Goal: Task Accomplishment & Management: Manage account settings

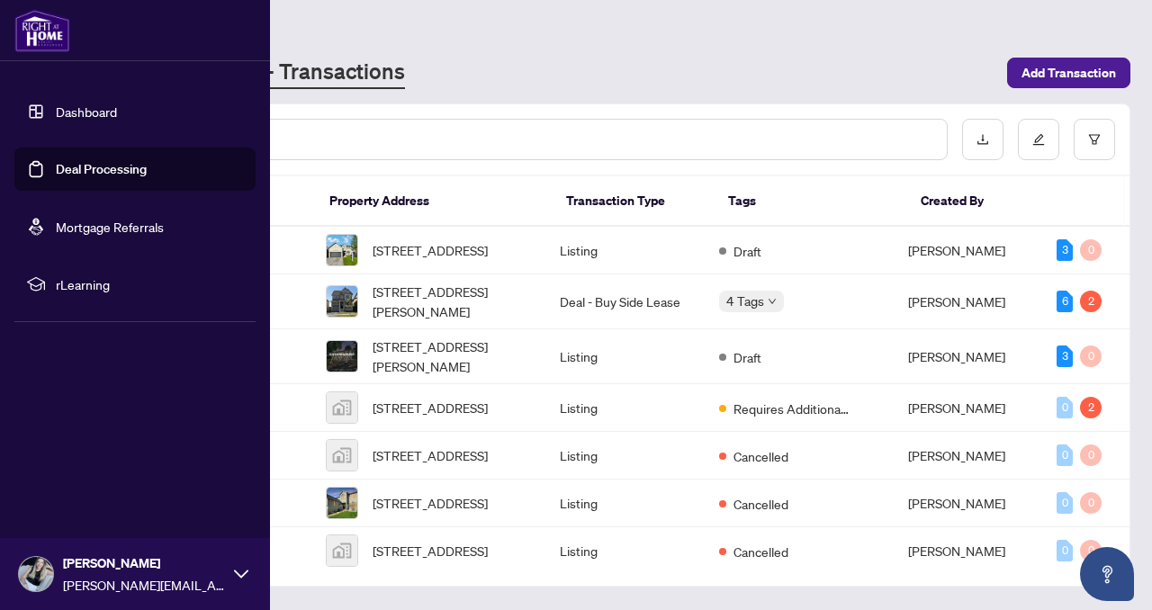
click at [56, 104] on link "Dashboard" at bounding box center [86, 112] width 61 height 16
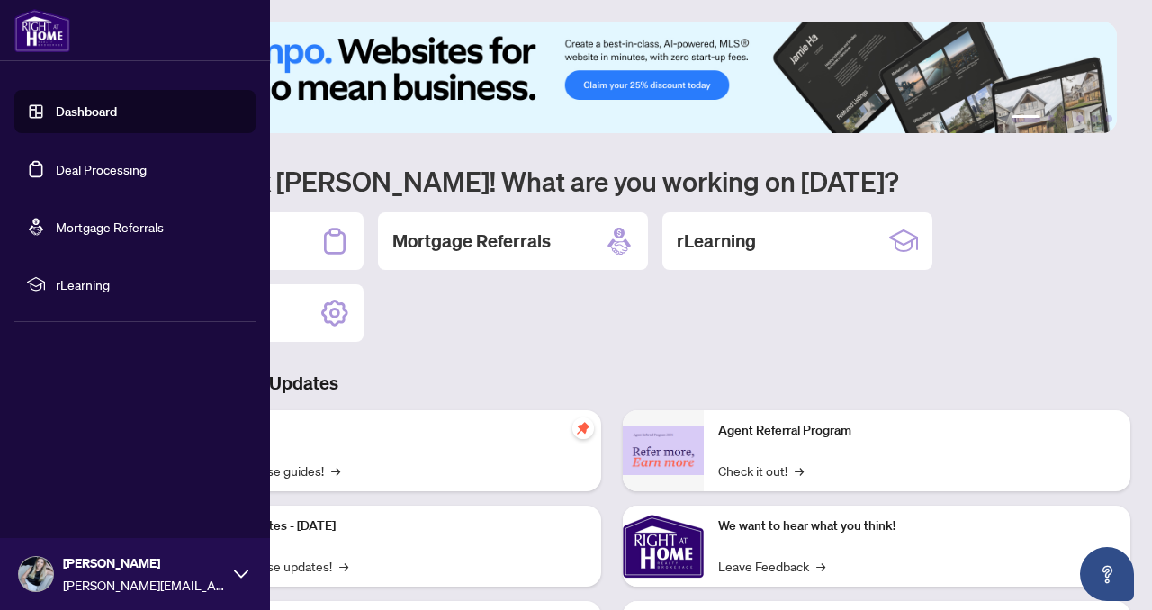
click at [88, 120] on link "Dashboard" at bounding box center [86, 112] width 61 height 16
click at [106, 163] on link "Deal Processing" at bounding box center [101, 169] width 91 height 16
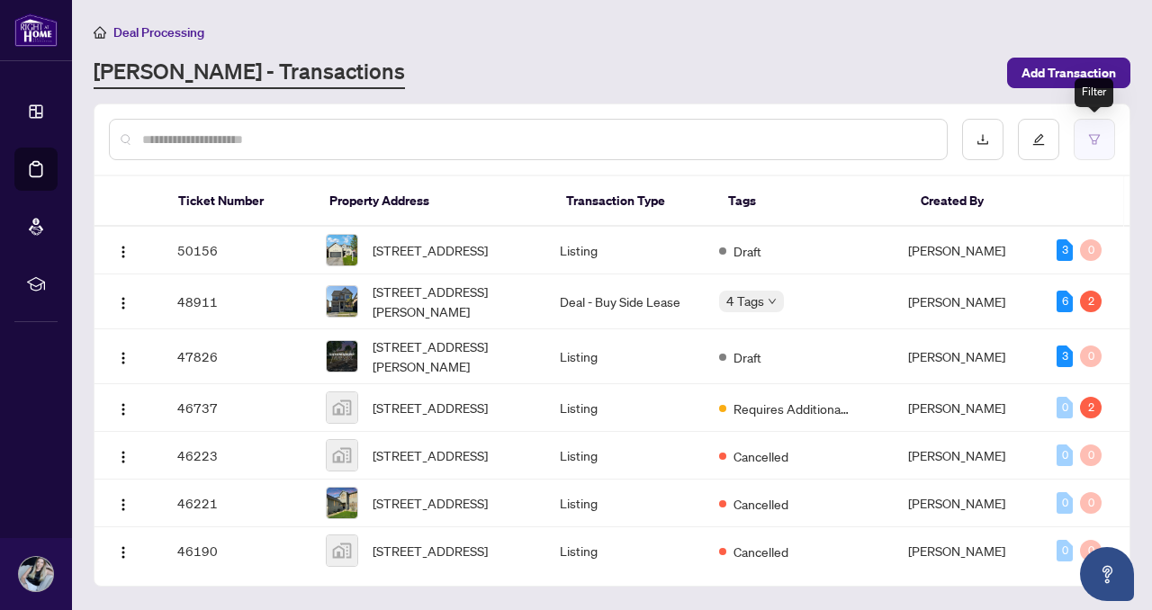
click at [1096, 140] on icon "filter" at bounding box center [1095, 139] width 13 height 13
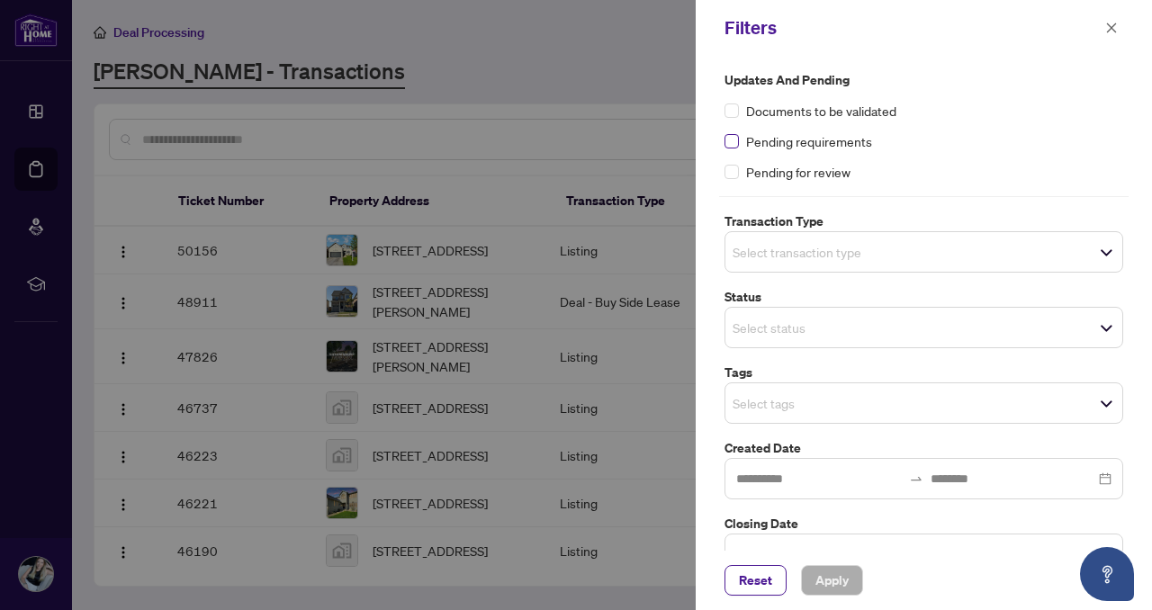
click at [734, 149] on label at bounding box center [732, 141] width 14 height 20
click at [838, 581] on span "Apply" at bounding box center [832, 580] width 33 height 29
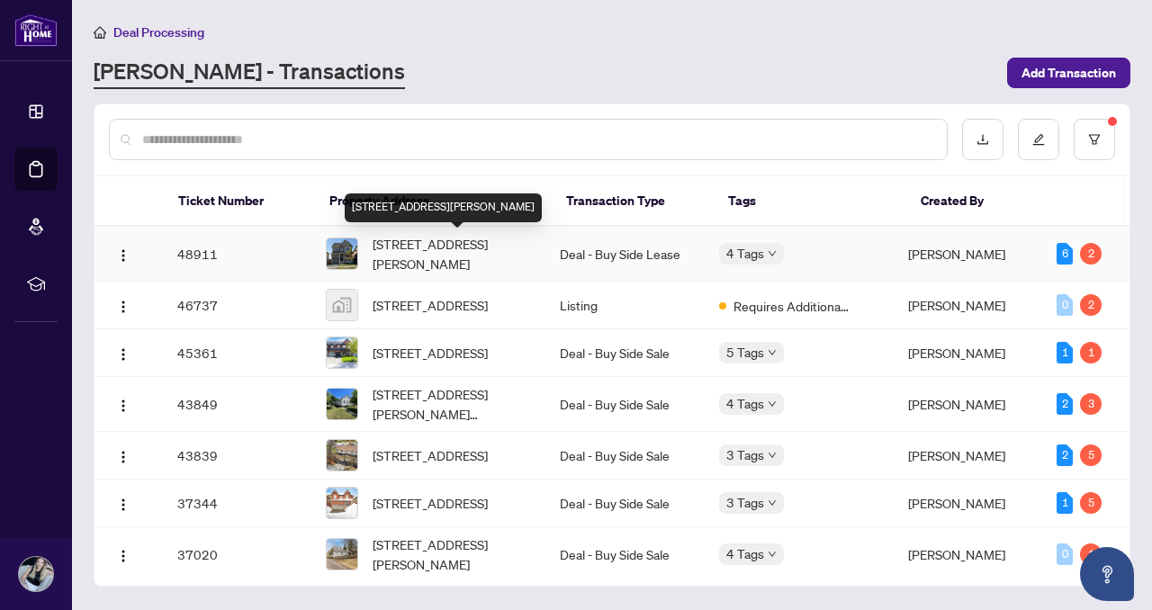
click at [524, 256] on span "[STREET_ADDRESS][PERSON_NAME]" at bounding box center [452, 254] width 158 height 40
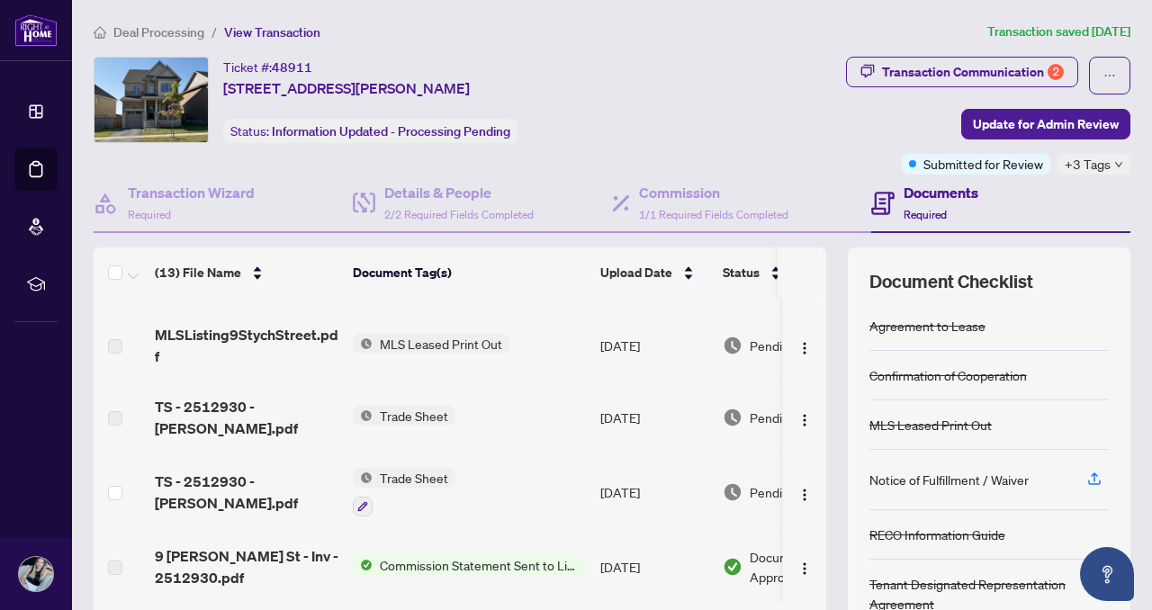
scroll to position [200, 0]
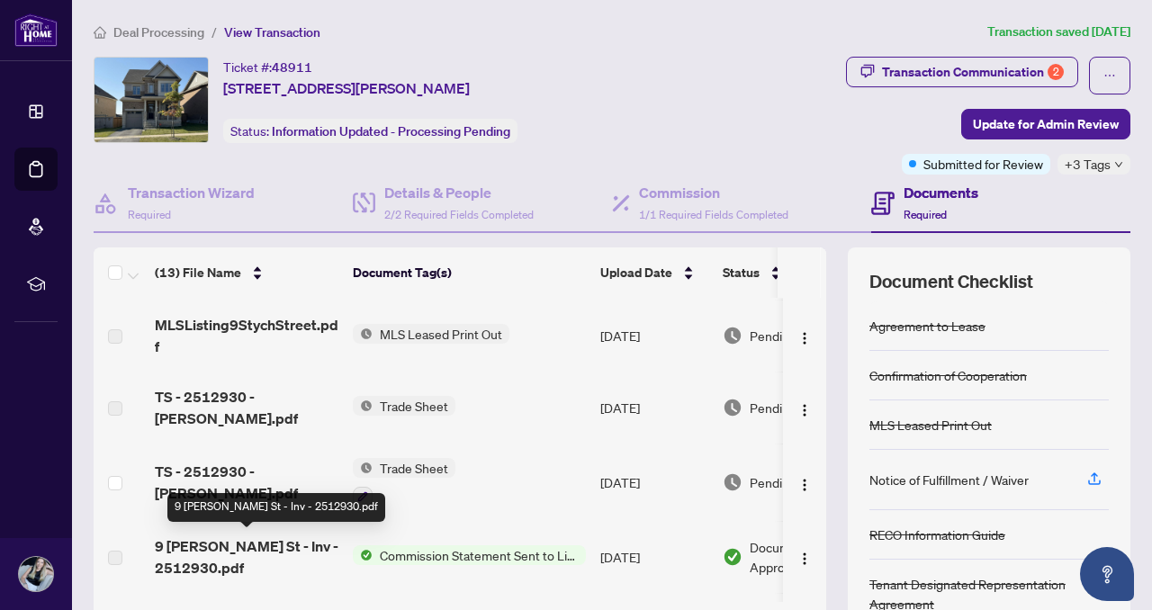
click at [230, 463] on span "TS - 2512930 - [PERSON_NAME].pdf" at bounding box center [247, 482] width 184 height 43
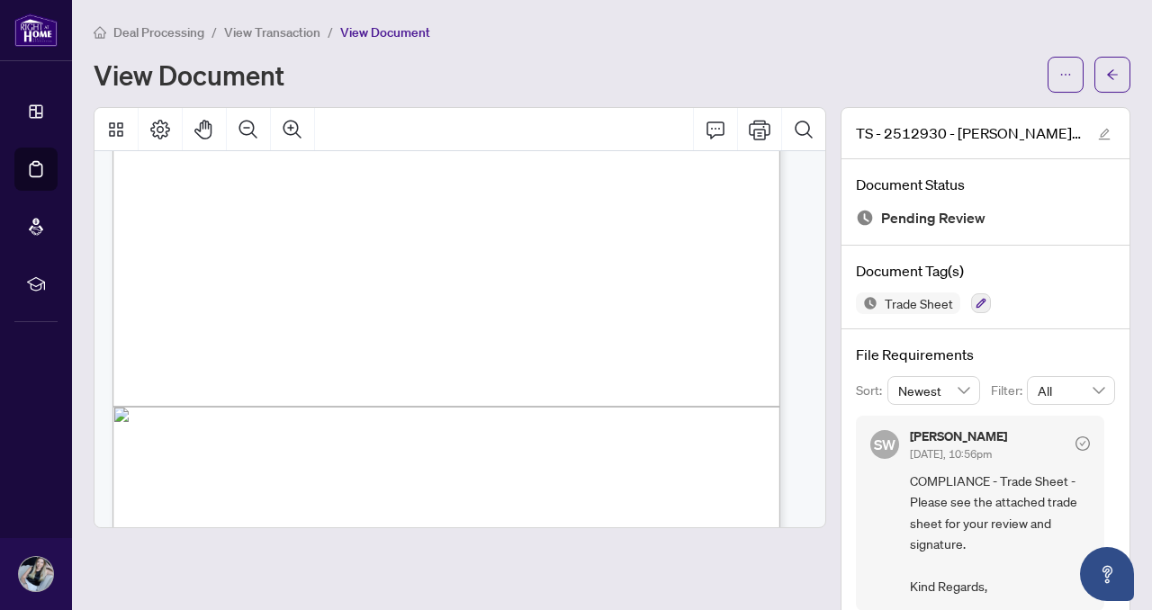
scroll to position [455, 0]
click at [818, 447] on div at bounding box center [459, 366] width 747 height 519
click at [1060, 76] on icon "ellipsis" at bounding box center [1066, 74] width 13 height 13
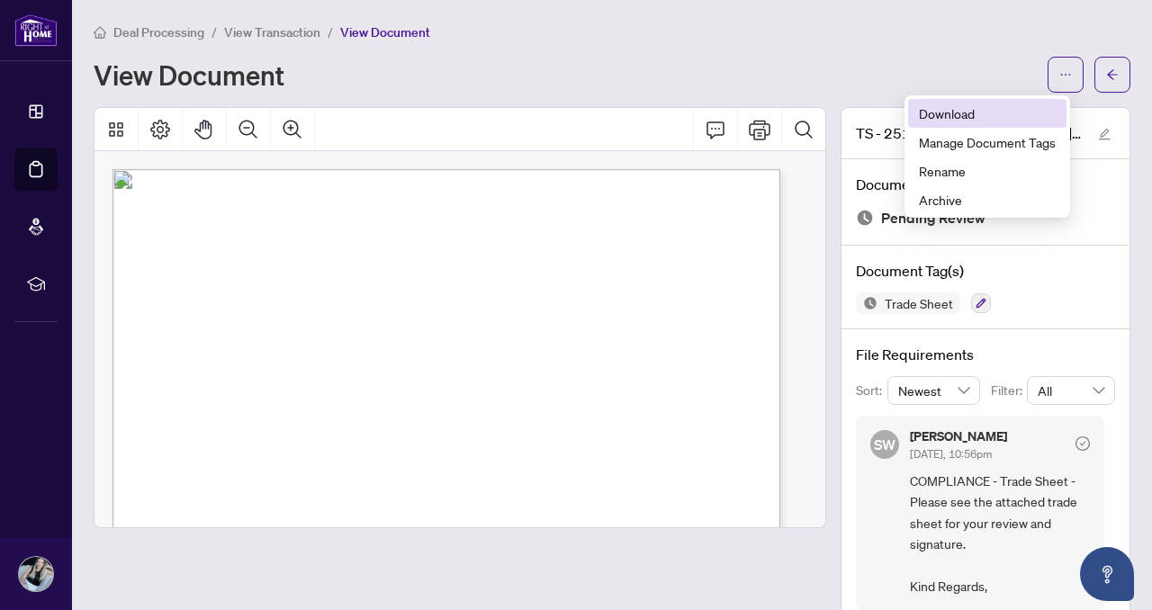
click at [977, 118] on span "Download" at bounding box center [987, 114] width 137 height 20
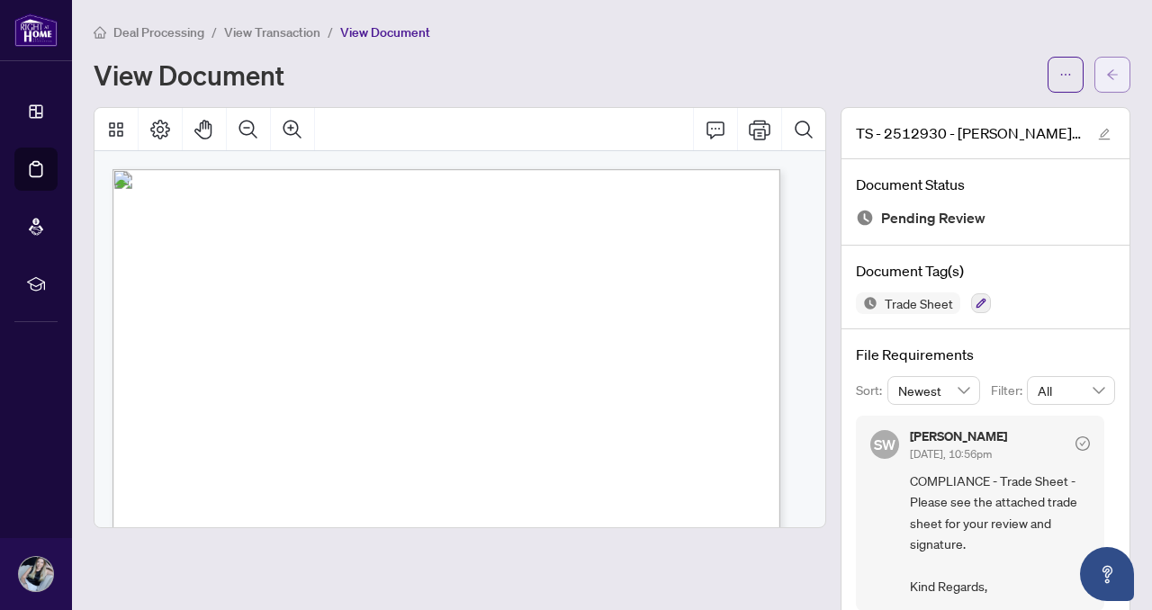
click at [1107, 71] on icon "arrow-left" at bounding box center [1113, 74] width 13 height 13
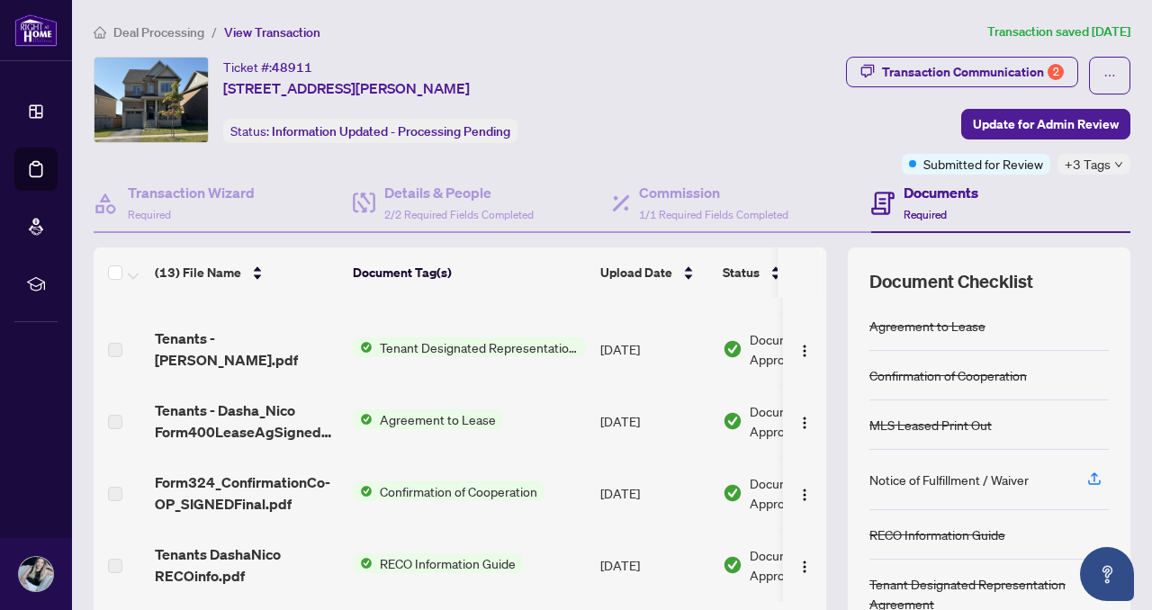
scroll to position [143, 0]
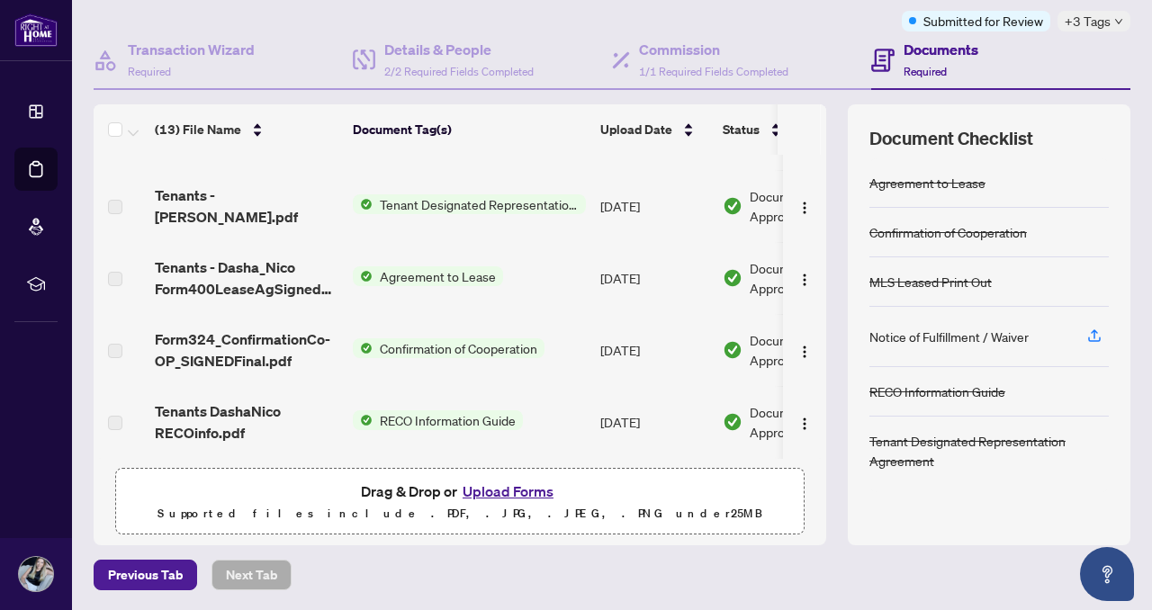
click at [486, 484] on button "Upload Forms" at bounding box center [508, 491] width 102 height 23
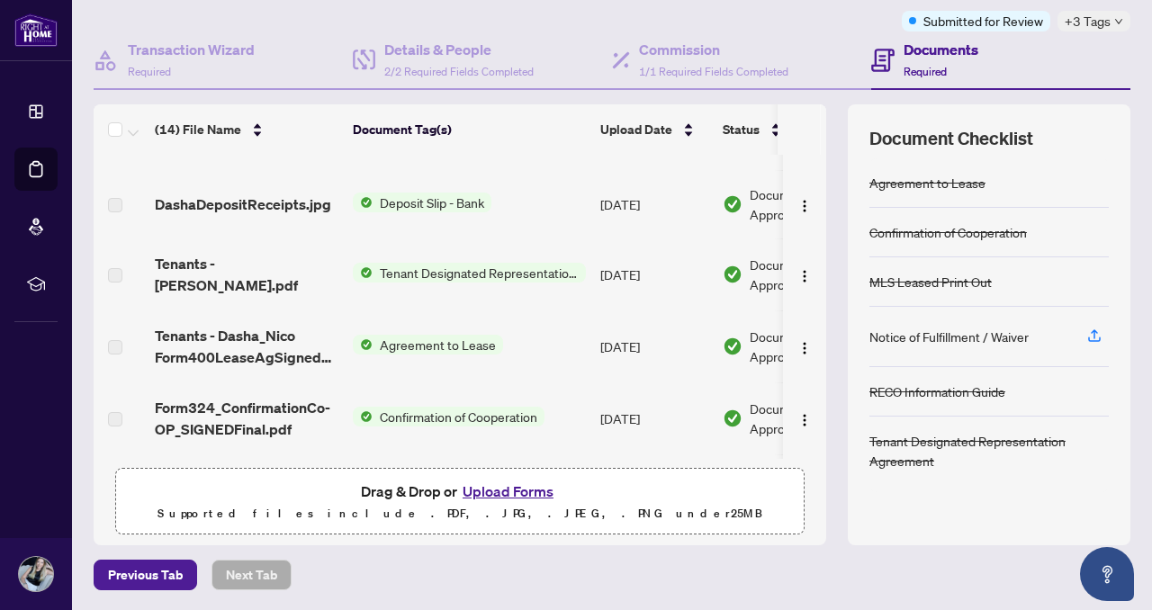
scroll to position [0, 0]
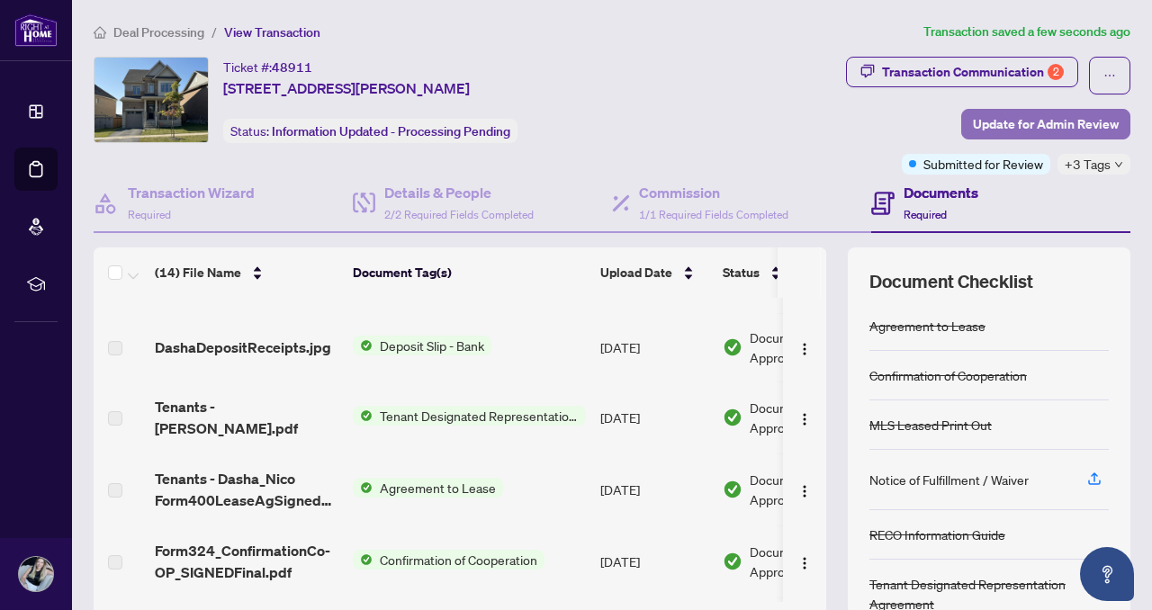
click at [1030, 121] on span "Update for Admin Review" at bounding box center [1046, 124] width 146 height 29
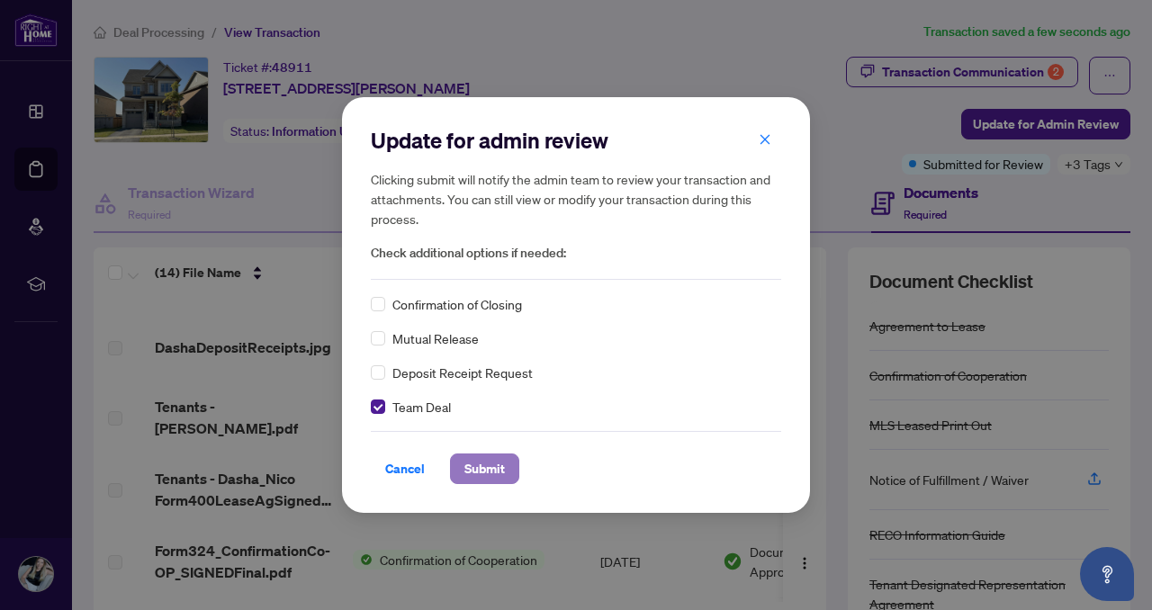
click at [474, 464] on span "Submit" at bounding box center [485, 469] width 41 height 29
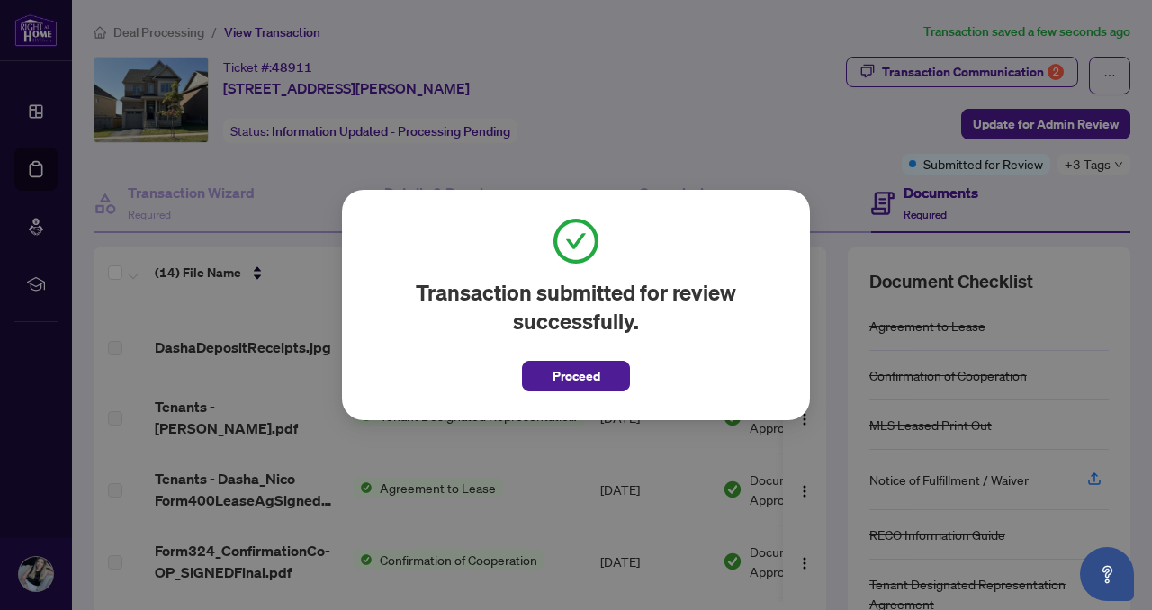
click at [598, 376] on span "Proceed" at bounding box center [577, 376] width 48 height 29
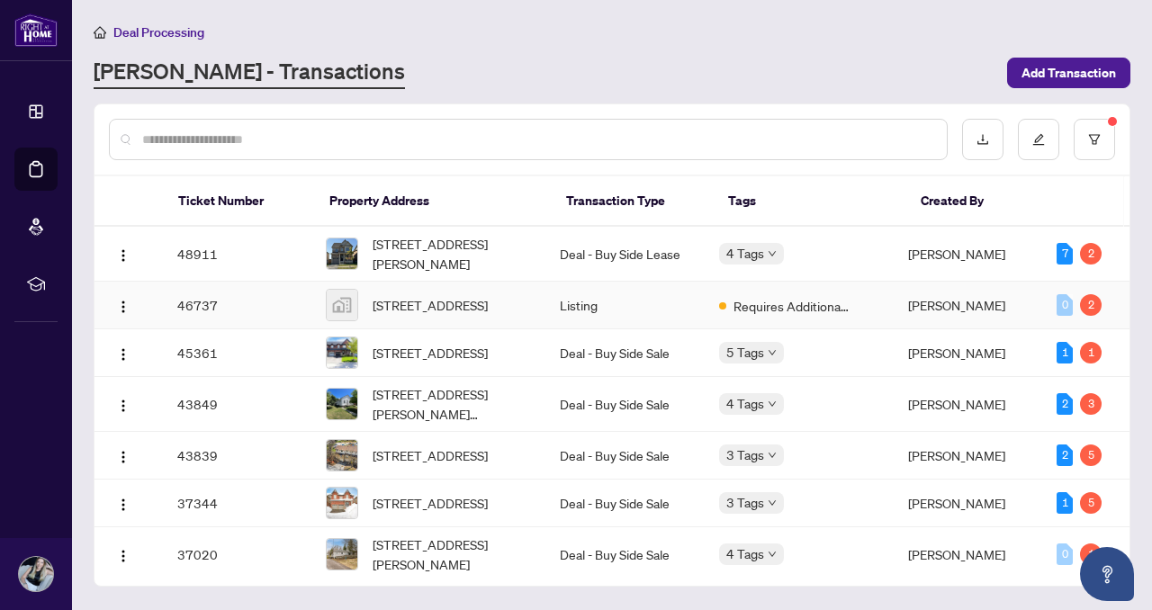
scroll to position [4, 0]
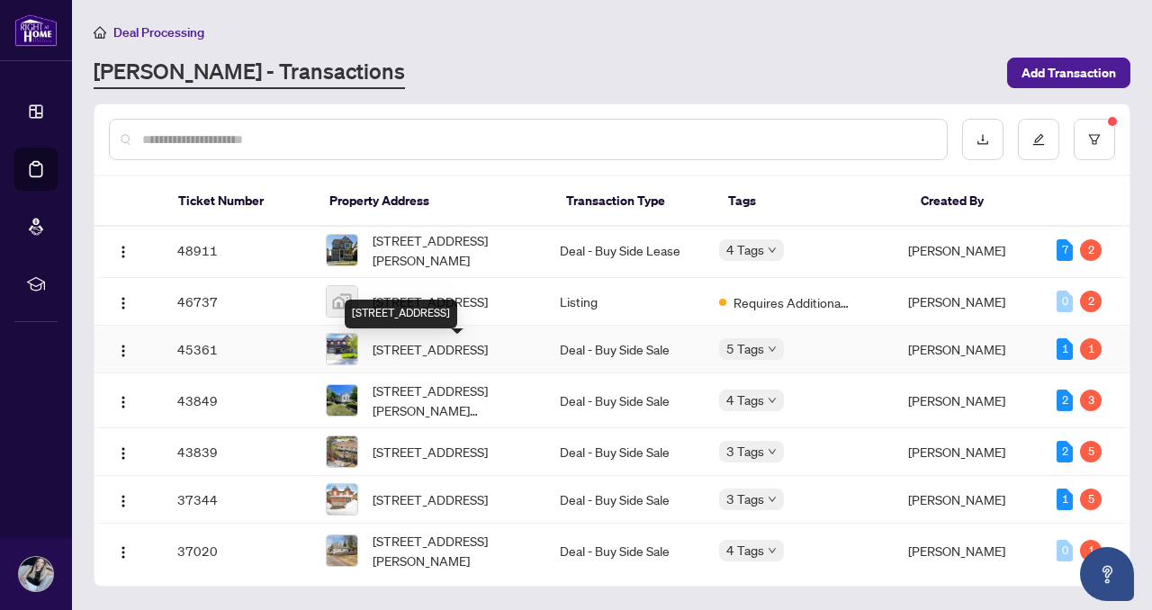
click at [426, 354] on span "[STREET_ADDRESS]" at bounding box center [430, 349] width 115 height 20
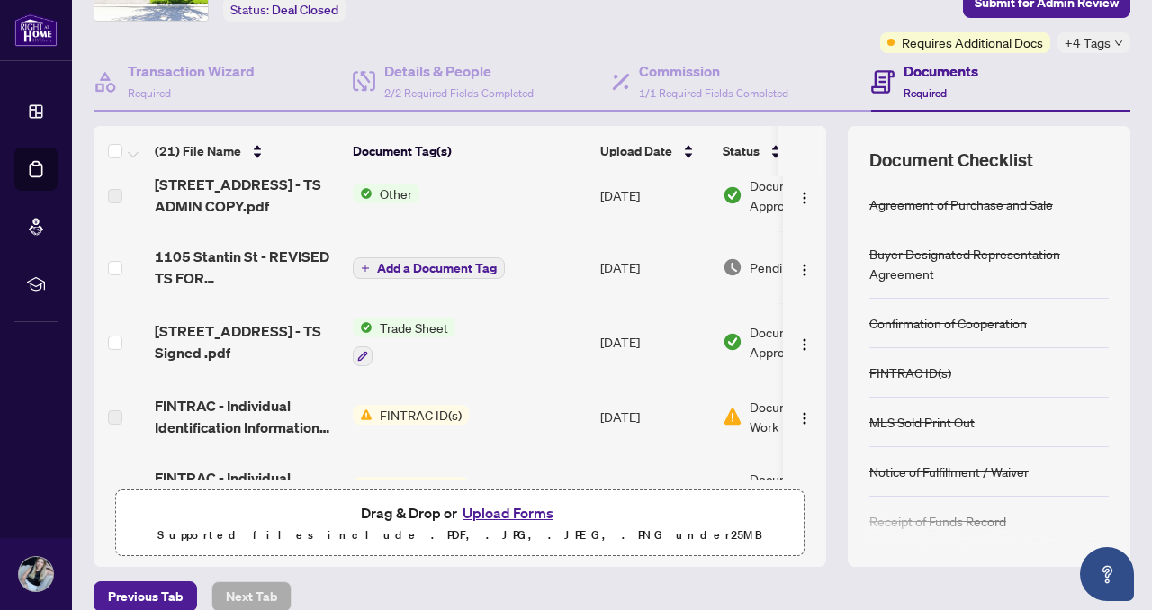
scroll to position [432, 0]
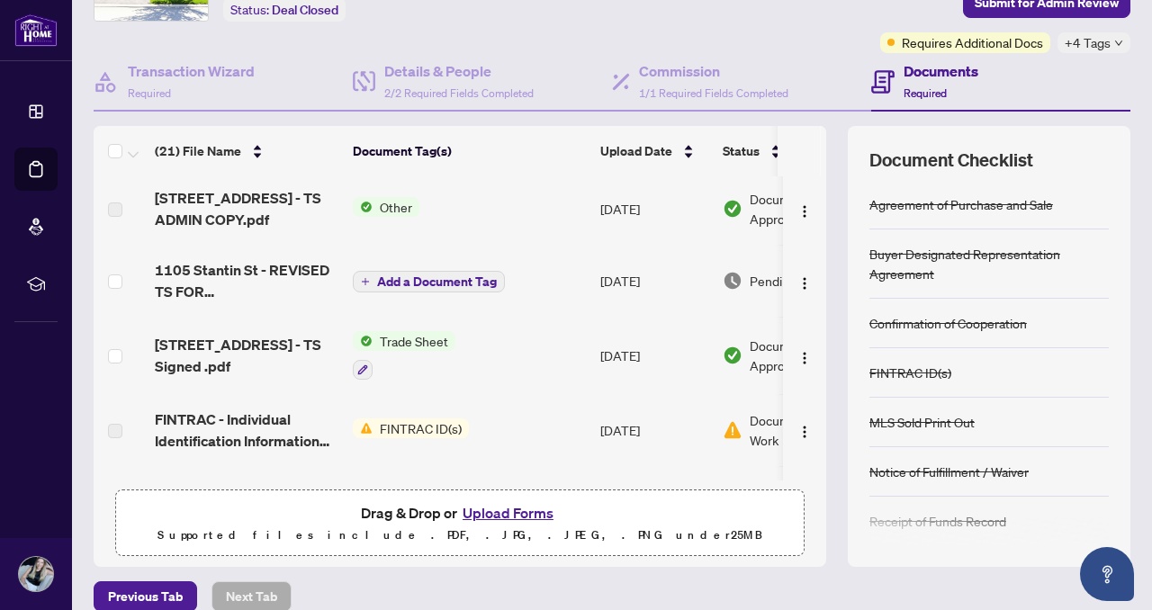
click at [209, 278] on span "1105 Stantin St - REVISED TS FOR [PERSON_NAME].pdf" at bounding box center [247, 280] width 184 height 43
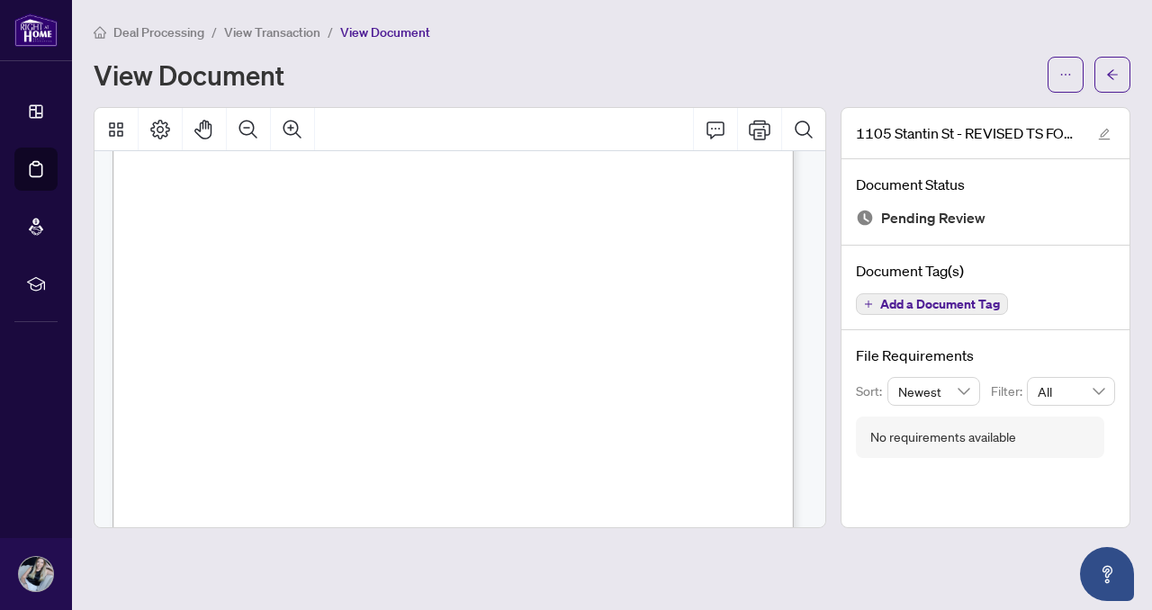
scroll to position [197, 0]
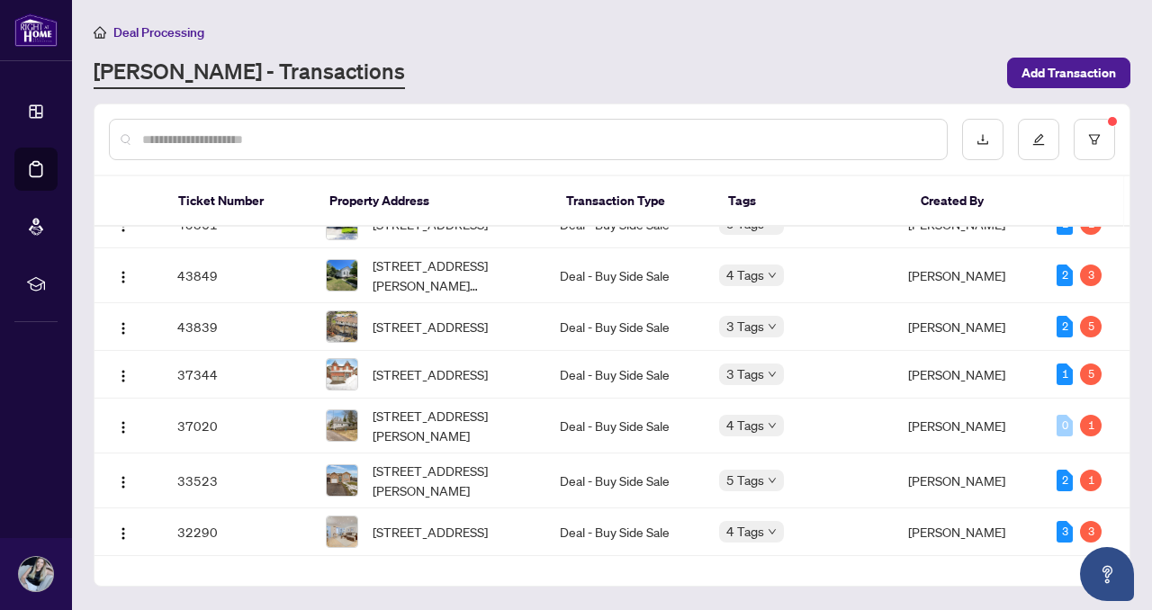
scroll to position [130, 0]
click at [398, 336] on span "[STREET_ADDRESS]" at bounding box center [430, 326] width 115 height 20
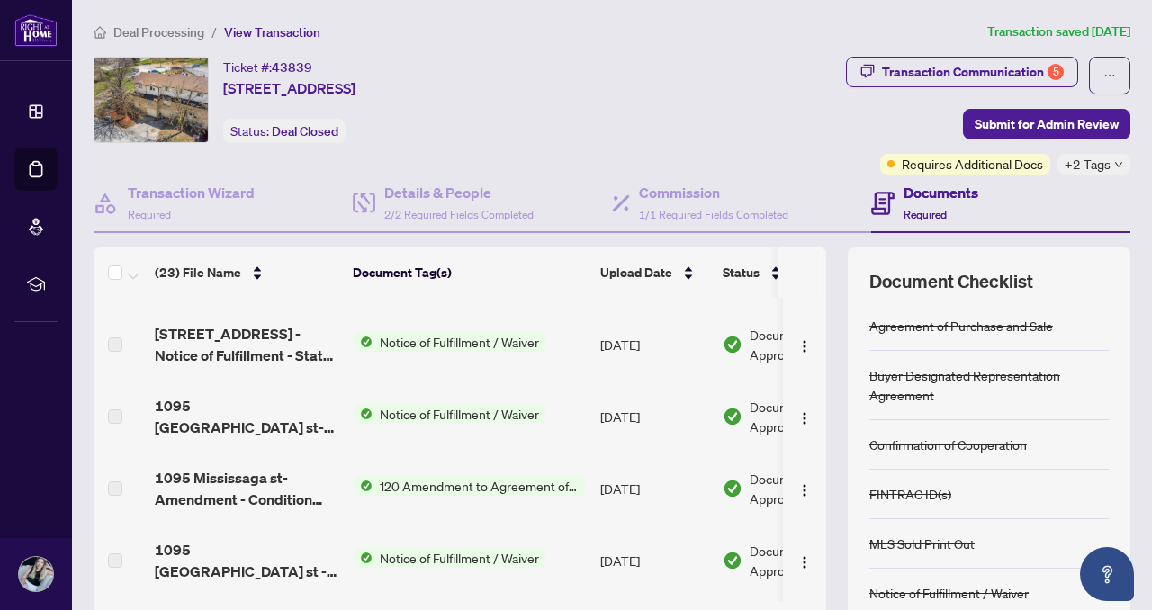
scroll to position [1345, 0]
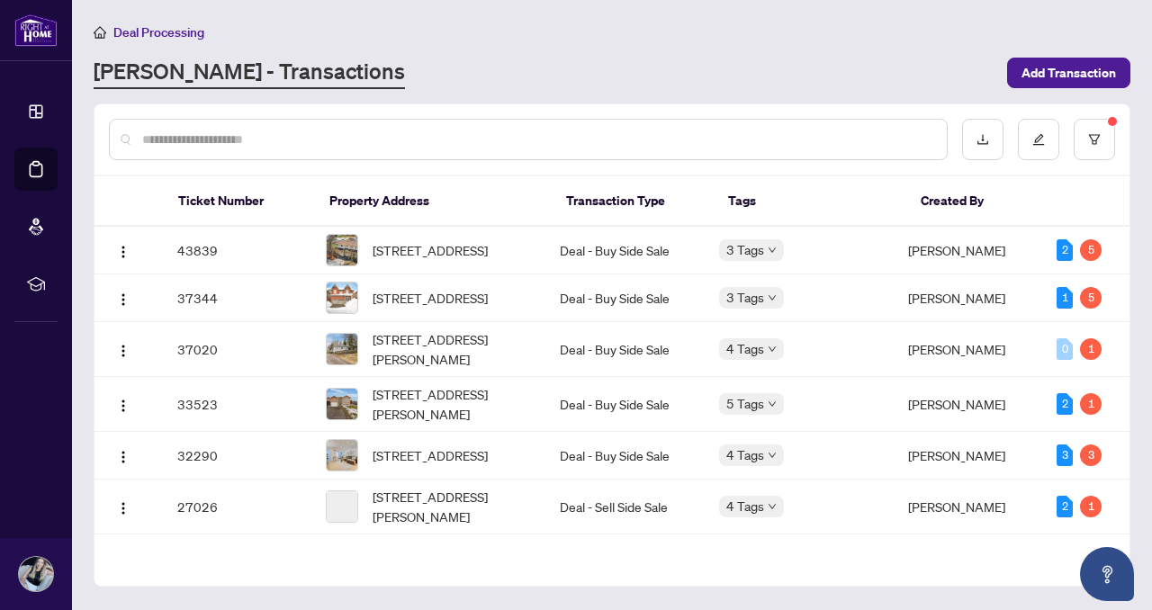
scroll to position [223, 0]
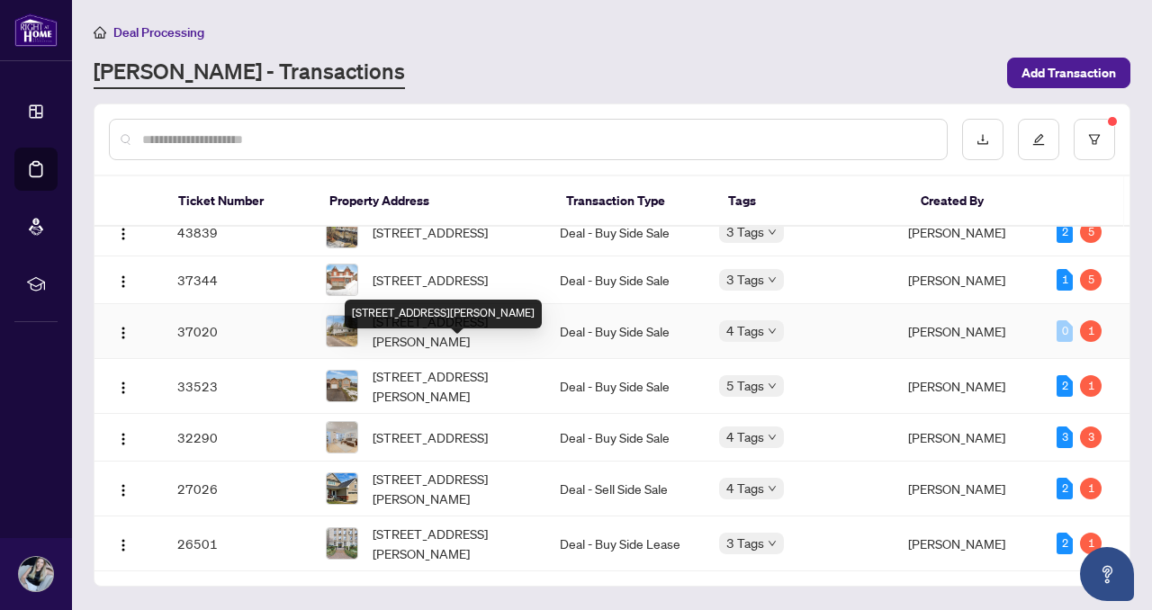
click at [404, 351] on span "[STREET_ADDRESS][PERSON_NAME]" at bounding box center [452, 332] width 158 height 40
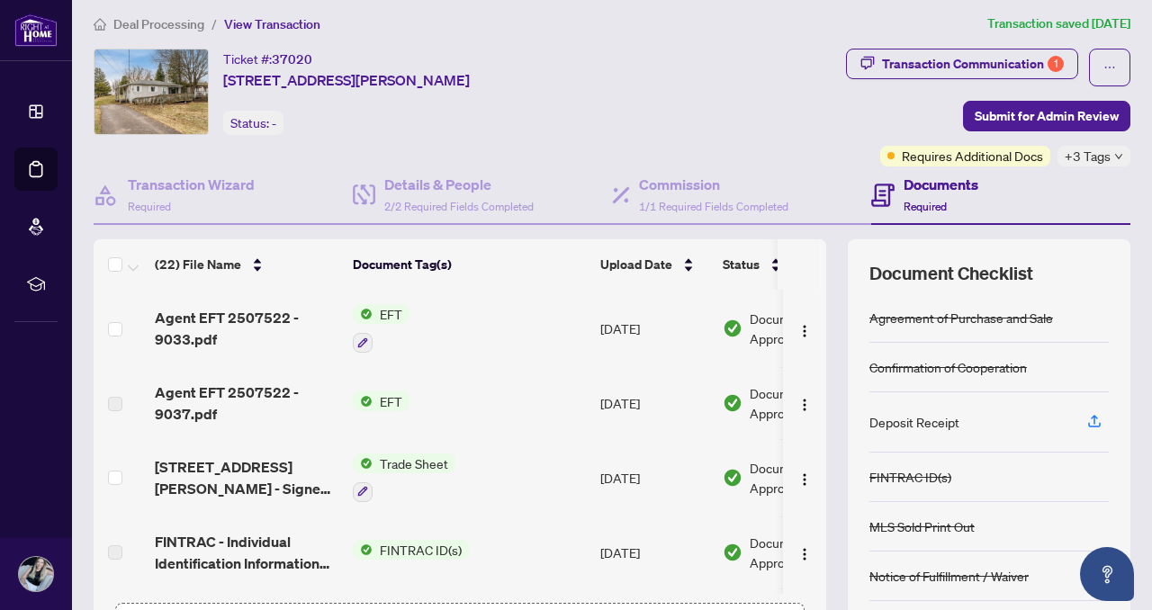
scroll to position [8, 0]
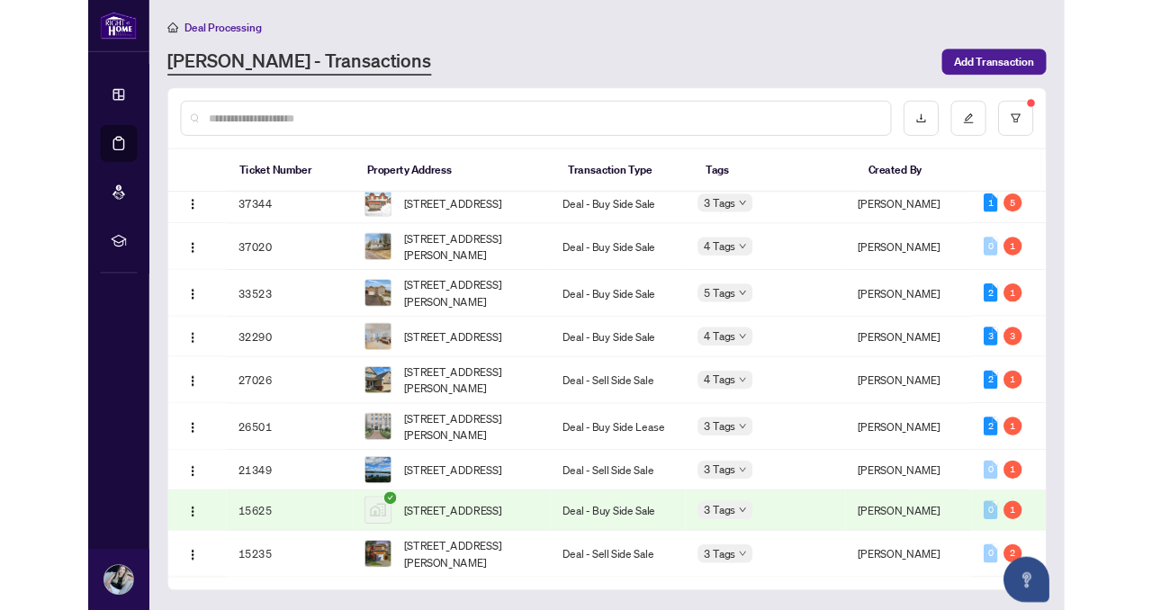
scroll to position [314, 0]
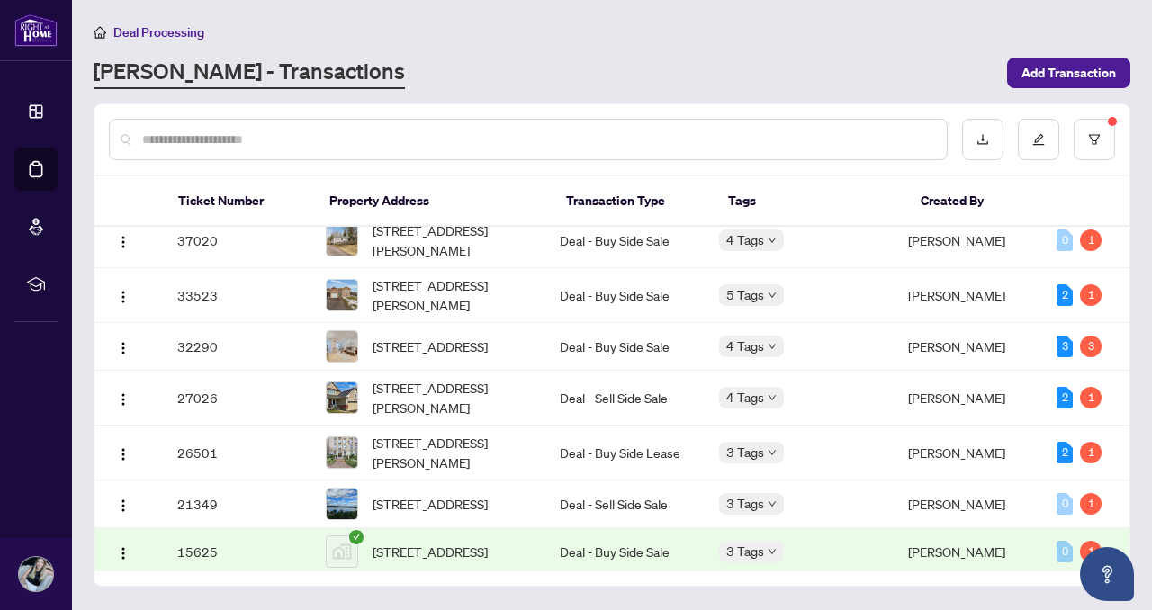
drag, startPoint x: 1130, startPoint y: 390, endPoint x: 1128, endPoint y: 411, distance: 20.8
click at [1128, 411] on div "48911 [STREET_ADDRESS][PERSON_NAME] Deal - Buy Side Lease 4 Tags [PERSON_NAME] …" at bounding box center [612, 399] width 1035 height 345
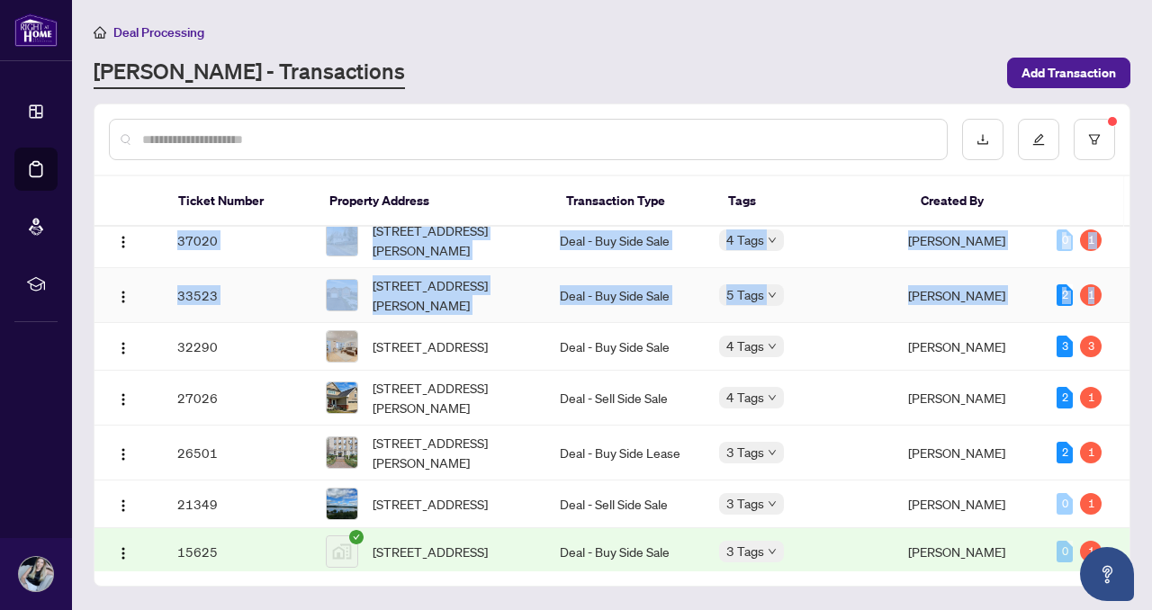
drag, startPoint x: 1132, startPoint y: 402, endPoint x: 1119, endPoint y: 332, distance: 70.5
click at [1119, 332] on main "Deal Processing [PERSON_NAME] - Transactions Add Transaction Ticket Number Prop…" at bounding box center [612, 305] width 1080 height 610
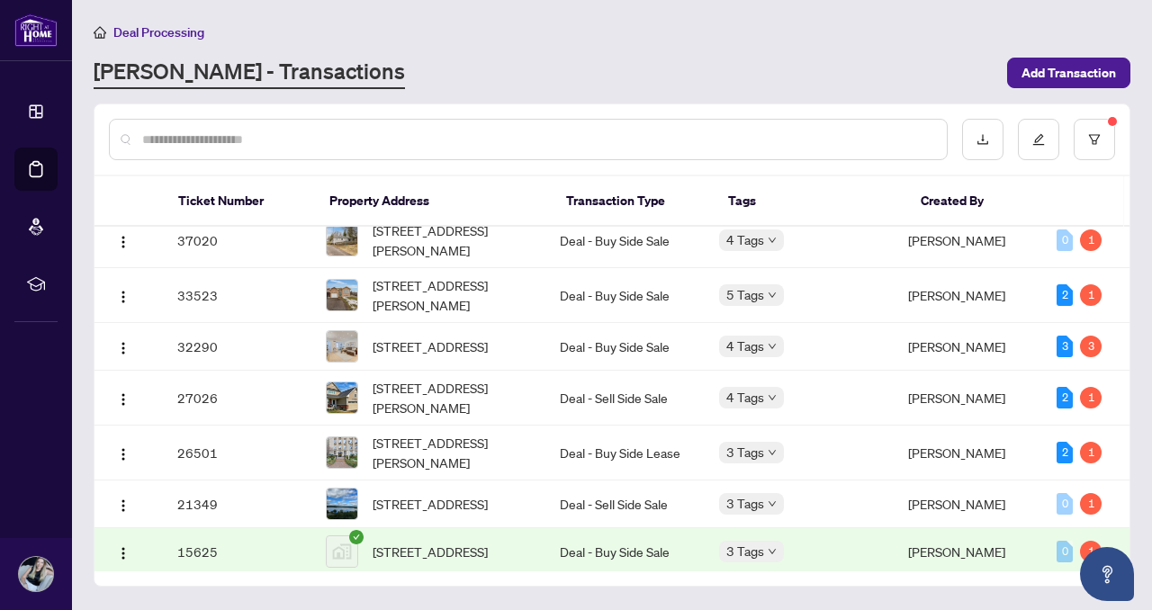
click at [1134, 295] on main "Deal Processing [PERSON_NAME] - Transactions Add Transaction Ticket Number Prop…" at bounding box center [612, 305] width 1080 height 610
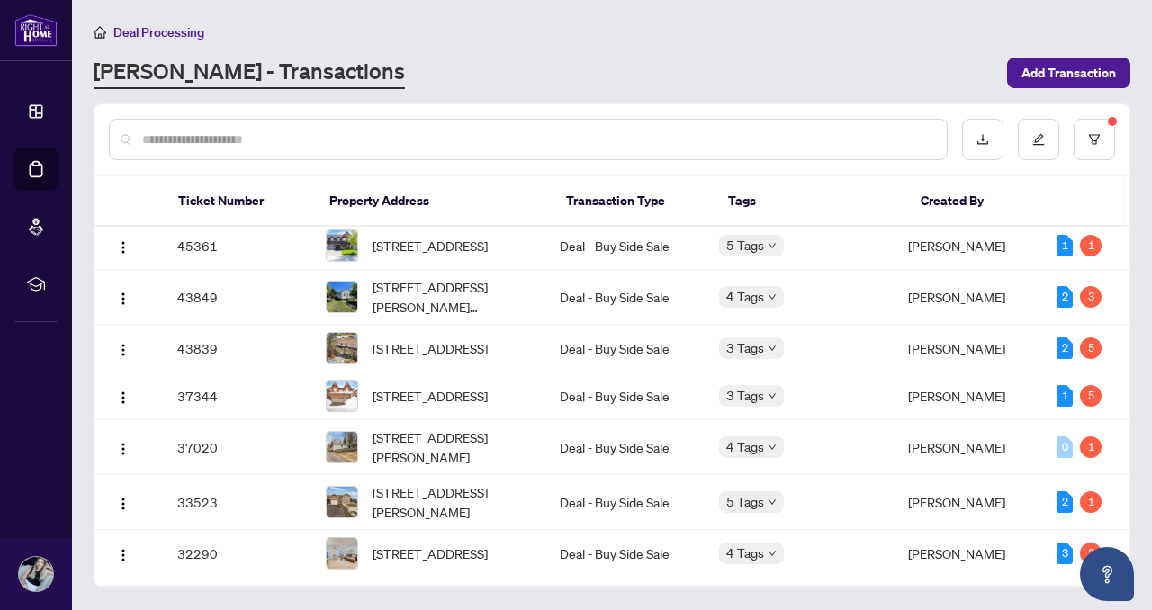
scroll to position [108, 0]
click at [405, 248] on span "[STREET_ADDRESS]" at bounding box center [430, 245] width 115 height 20
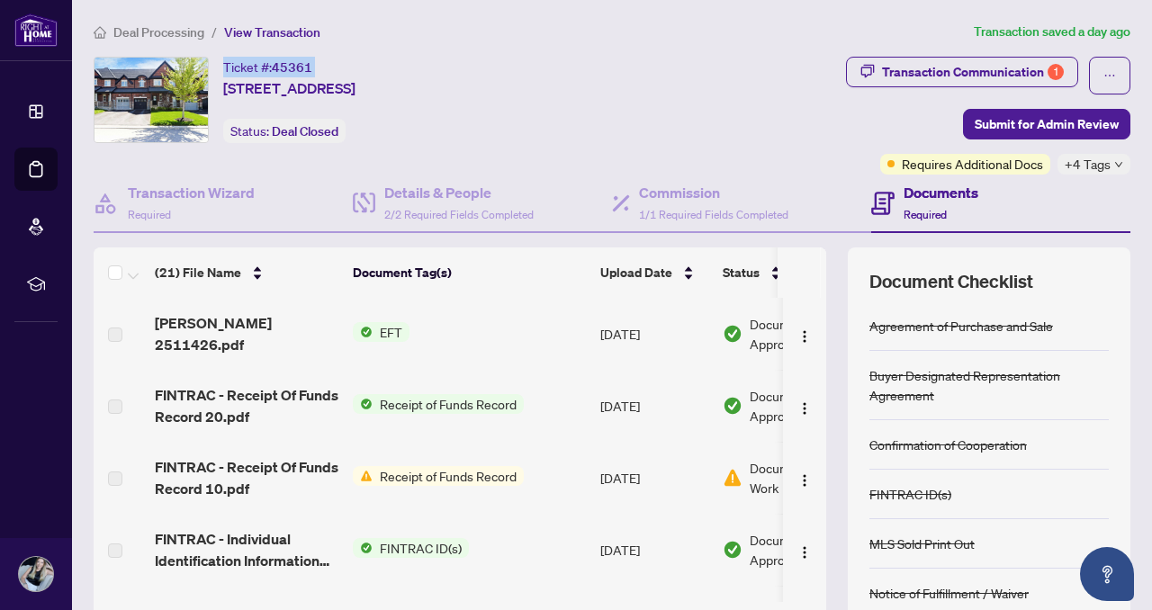
drag, startPoint x: 328, startPoint y: 67, endPoint x: 225, endPoint y: 69, distance: 102.7
click at [225, 69] on div "Ticket #: 45361 [STREET_ADDRESS]" at bounding box center [289, 78] width 132 height 42
copy div "Ticket #: 45361"
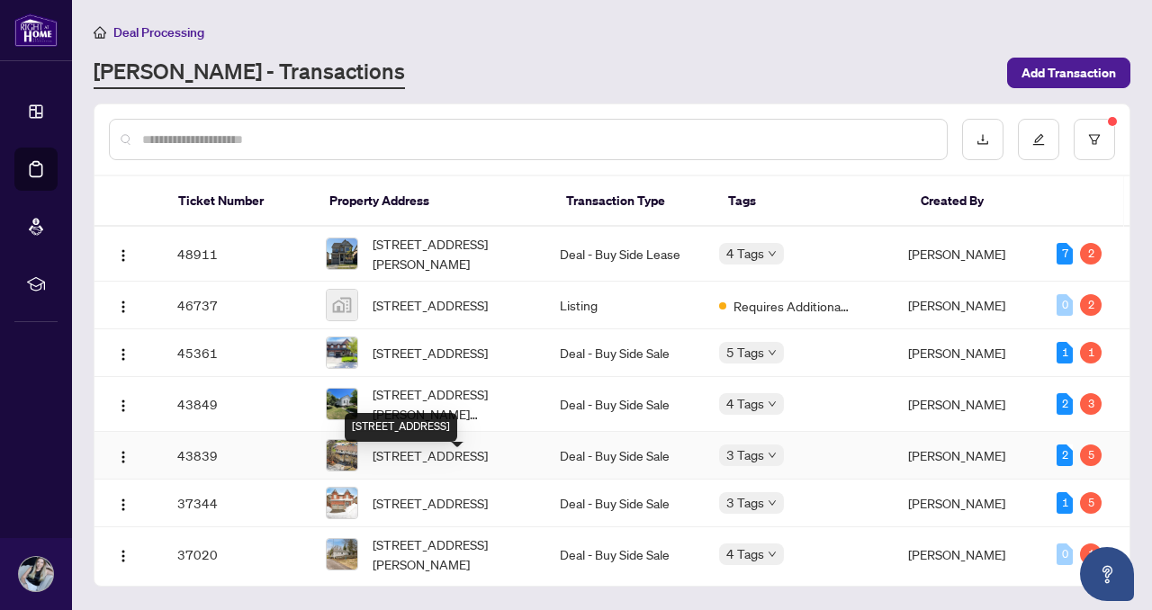
click at [411, 465] on span "[STREET_ADDRESS]" at bounding box center [430, 456] width 115 height 20
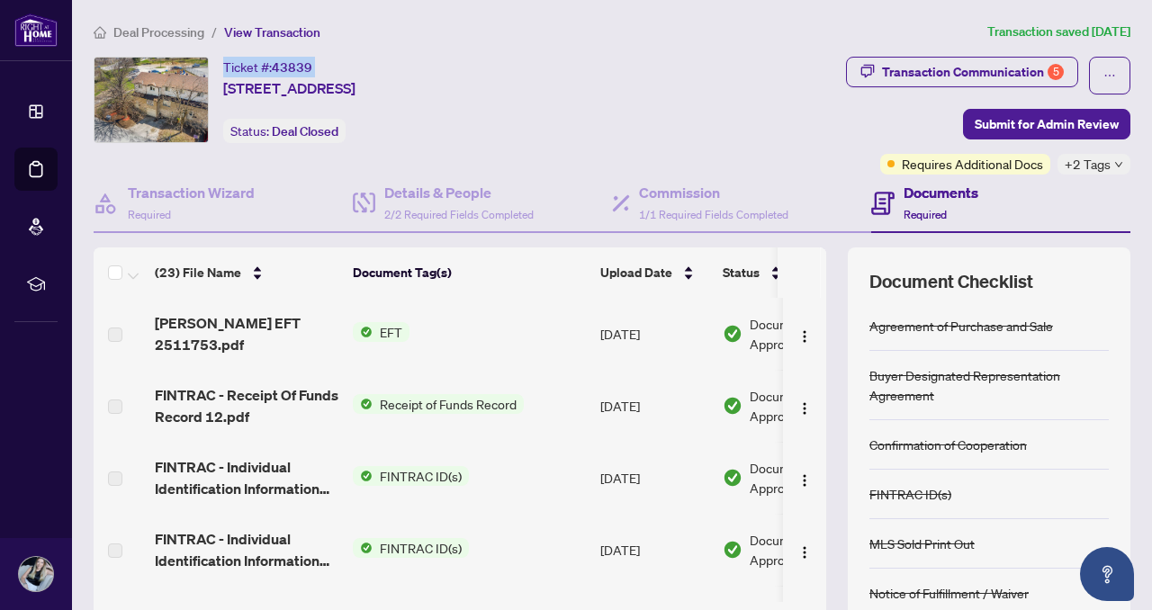
drag, startPoint x: 332, startPoint y: 70, endPoint x: 221, endPoint y: 67, distance: 110.8
click at [221, 67] on div "Ticket #: 43839 [STREET_ADDRESS] Status: Deal Closed" at bounding box center [346, 100] width 504 height 86
copy div "Ticket #: 43839"
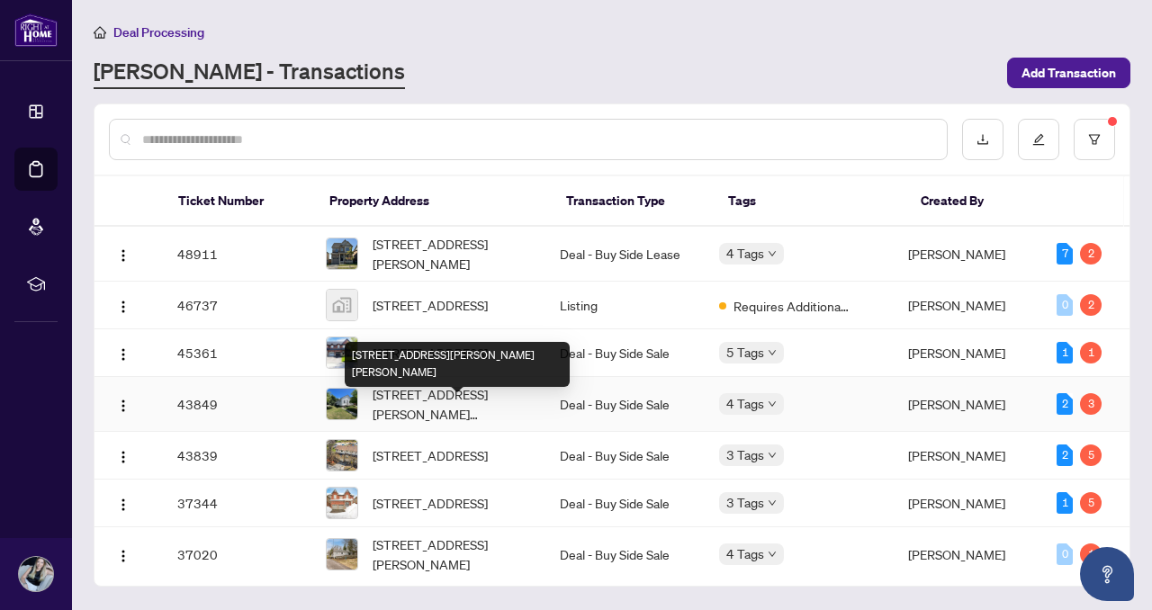
click at [474, 411] on span "[STREET_ADDRESS][PERSON_NAME][PERSON_NAME]" at bounding box center [452, 404] width 158 height 40
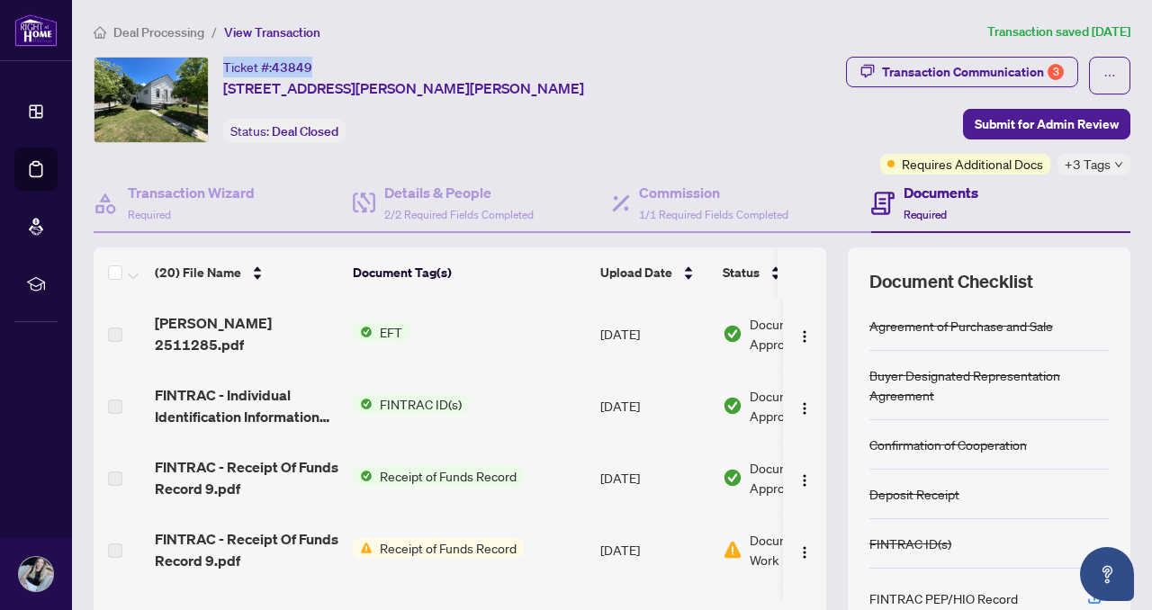
drag, startPoint x: 318, startPoint y: 62, endPoint x: 221, endPoint y: 64, distance: 96.4
click at [221, 64] on div "Ticket #: 43849 [STREET_ADDRESS][PERSON_NAME][PERSON_NAME] Status: Deal Closed" at bounding box center [403, 100] width 619 height 86
copy div "Ticket #: 43849"
